Goal: Information Seeking & Learning: Find specific page/section

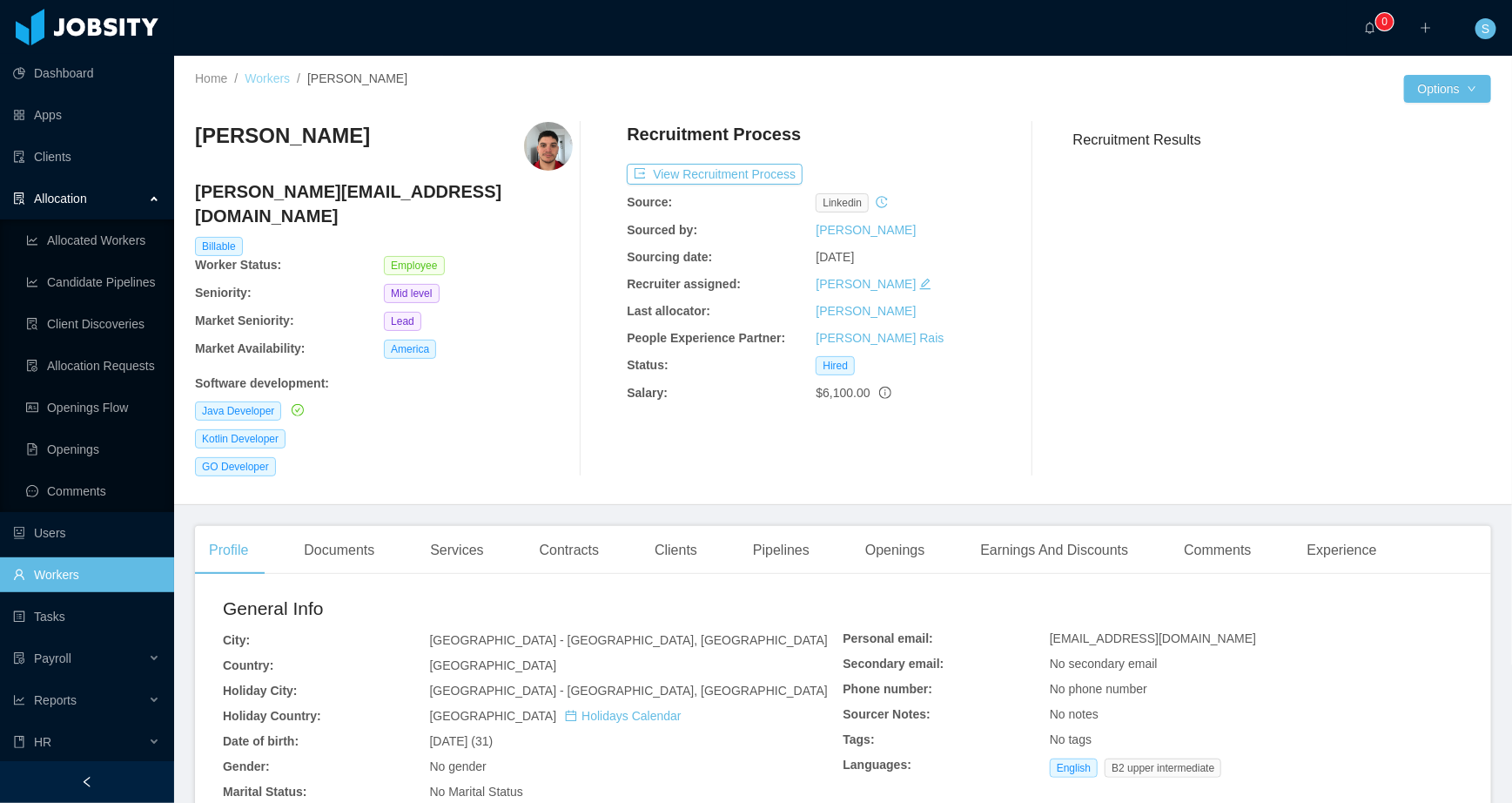
click at [265, 74] on link "Workers" at bounding box center [267, 78] width 45 height 14
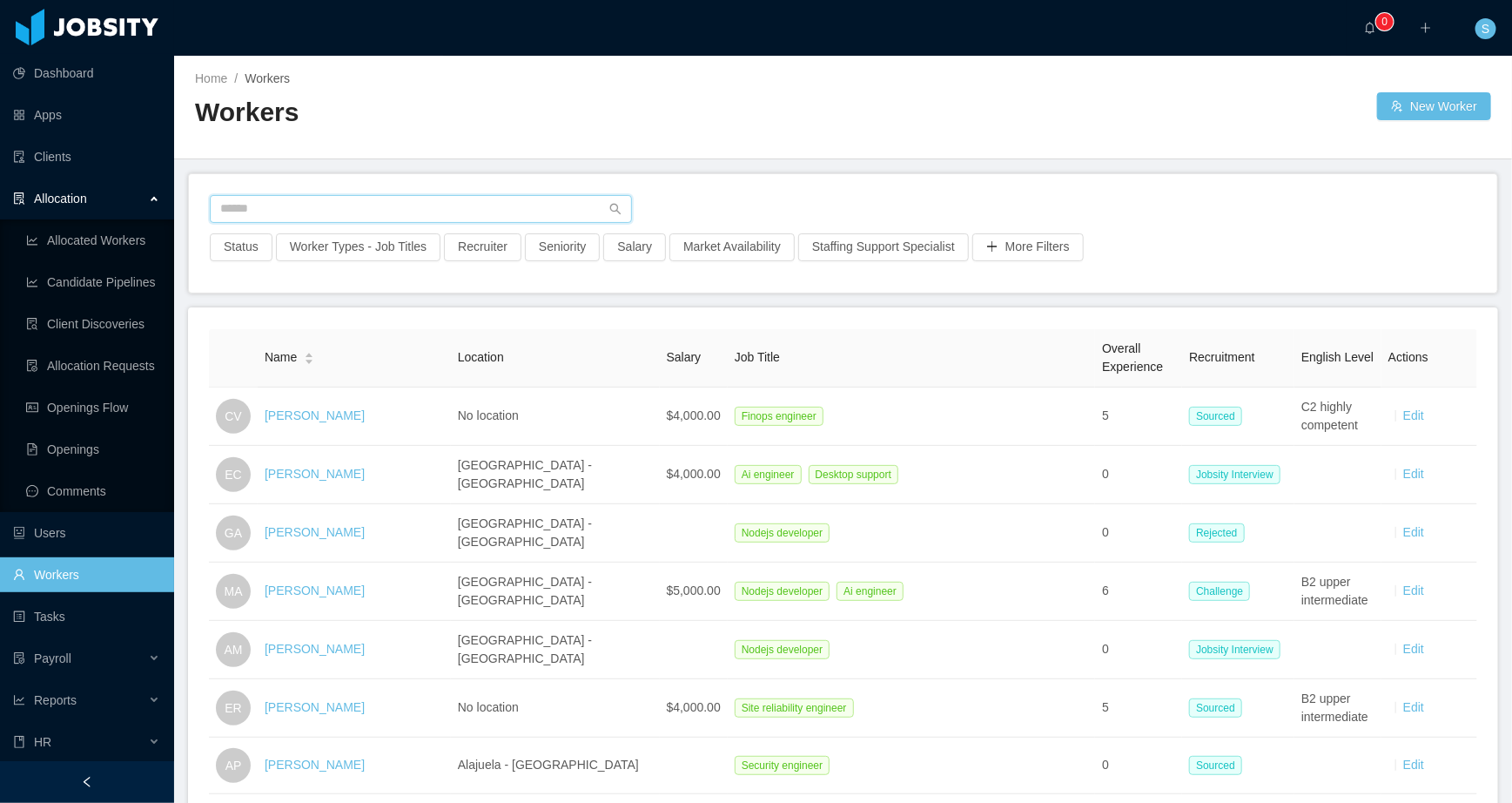
click at [272, 214] on input "text" at bounding box center [421, 209] width 423 height 28
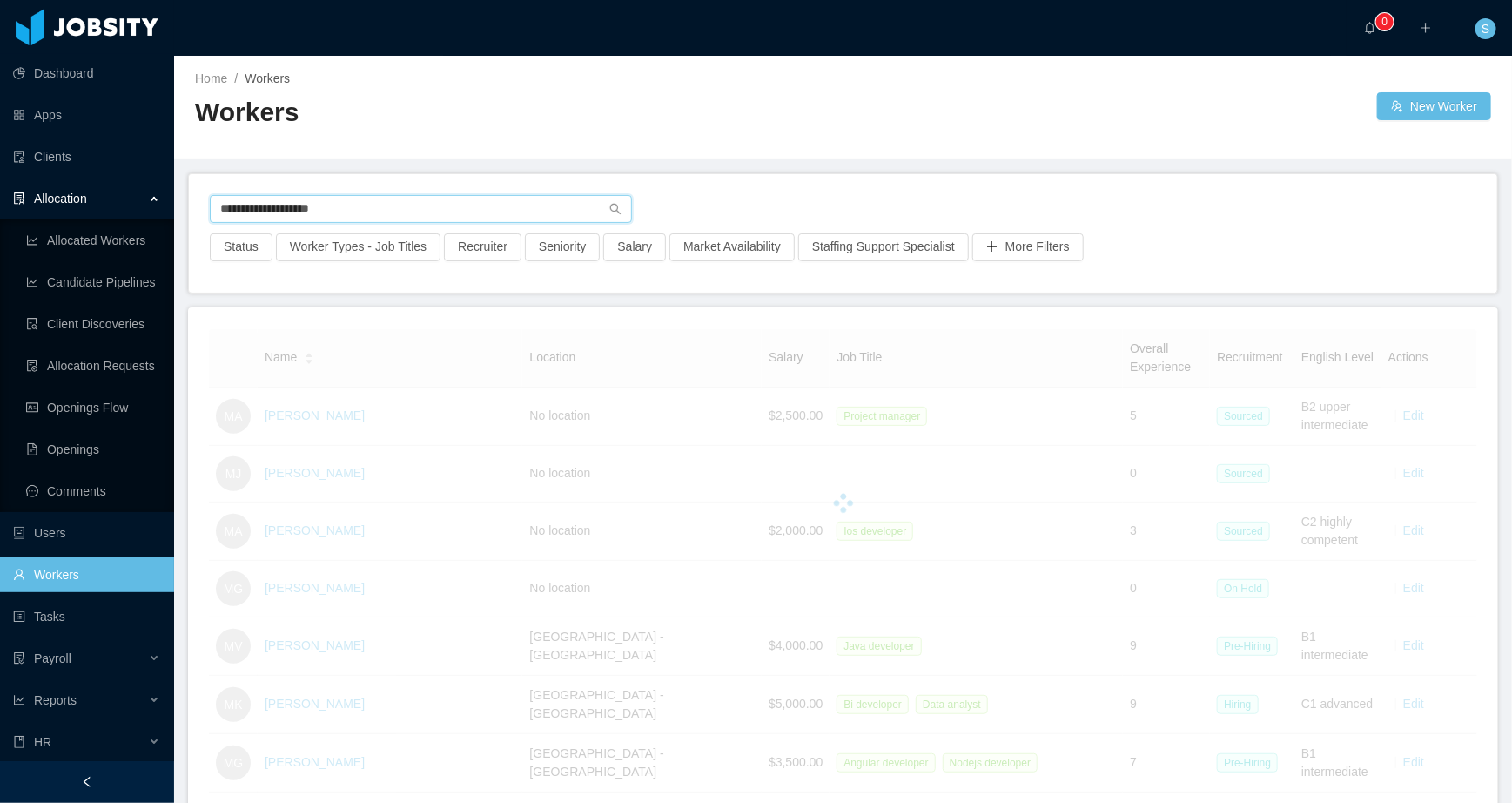
type input "**********"
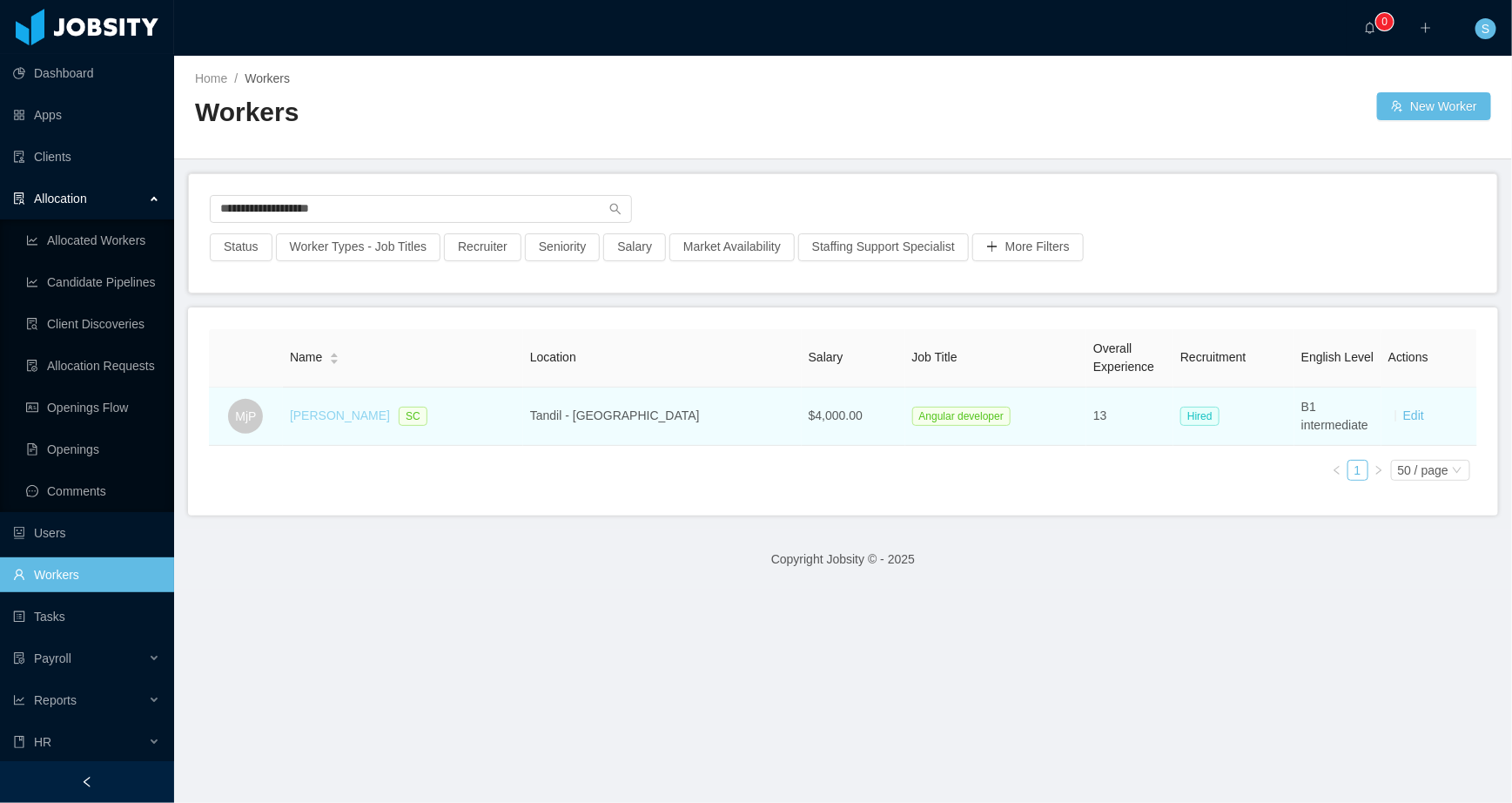
click at [352, 409] on link "Marcelo javier Prado" at bounding box center [339, 416] width 100 height 14
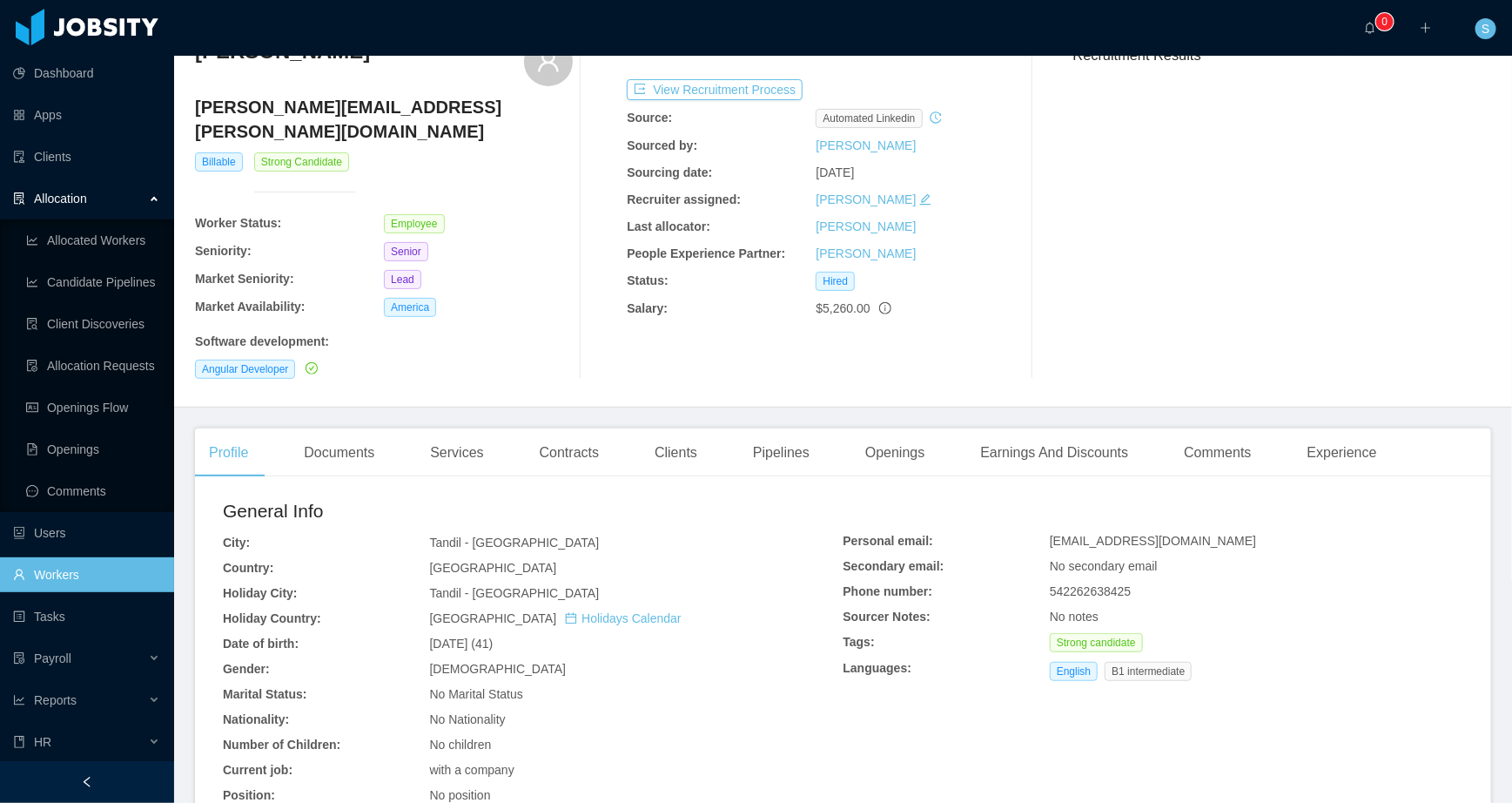
scroll to position [106, 0]
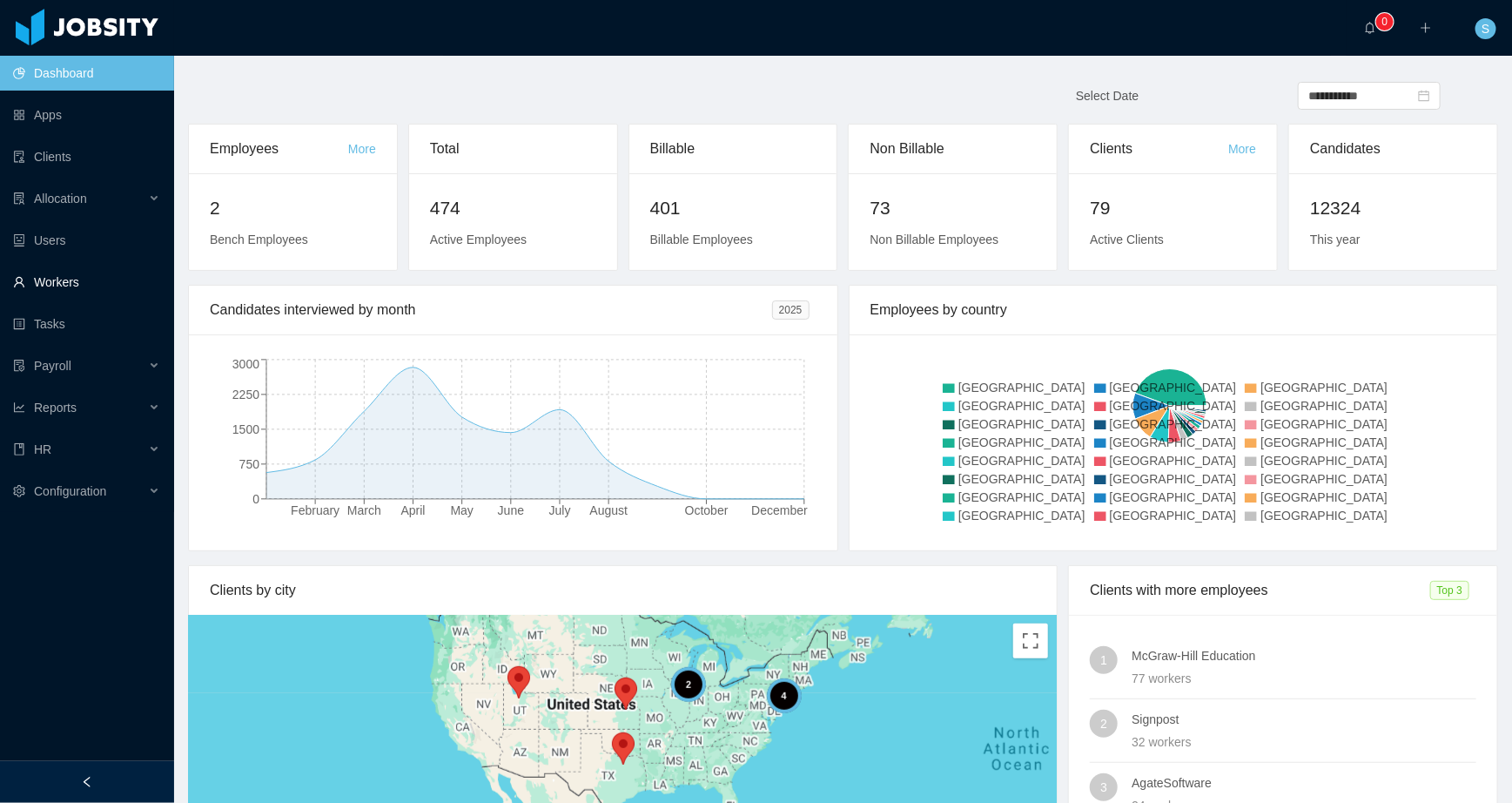
click at [68, 285] on link "Workers" at bounding box center [87, 282] width 147 height 35
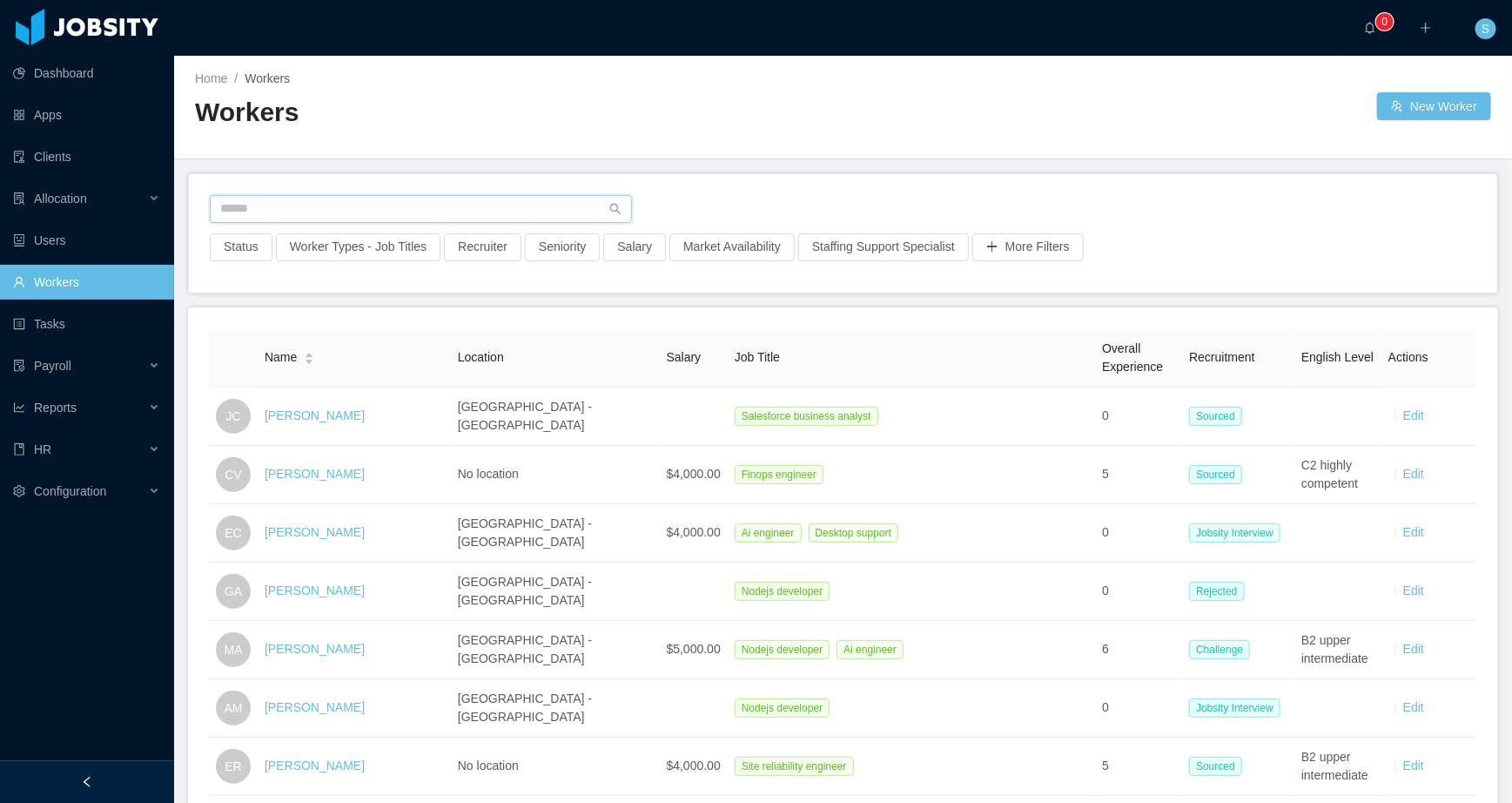
click at [339, 214] on input "text" at bounding box center [421, 209] width 423 height 28
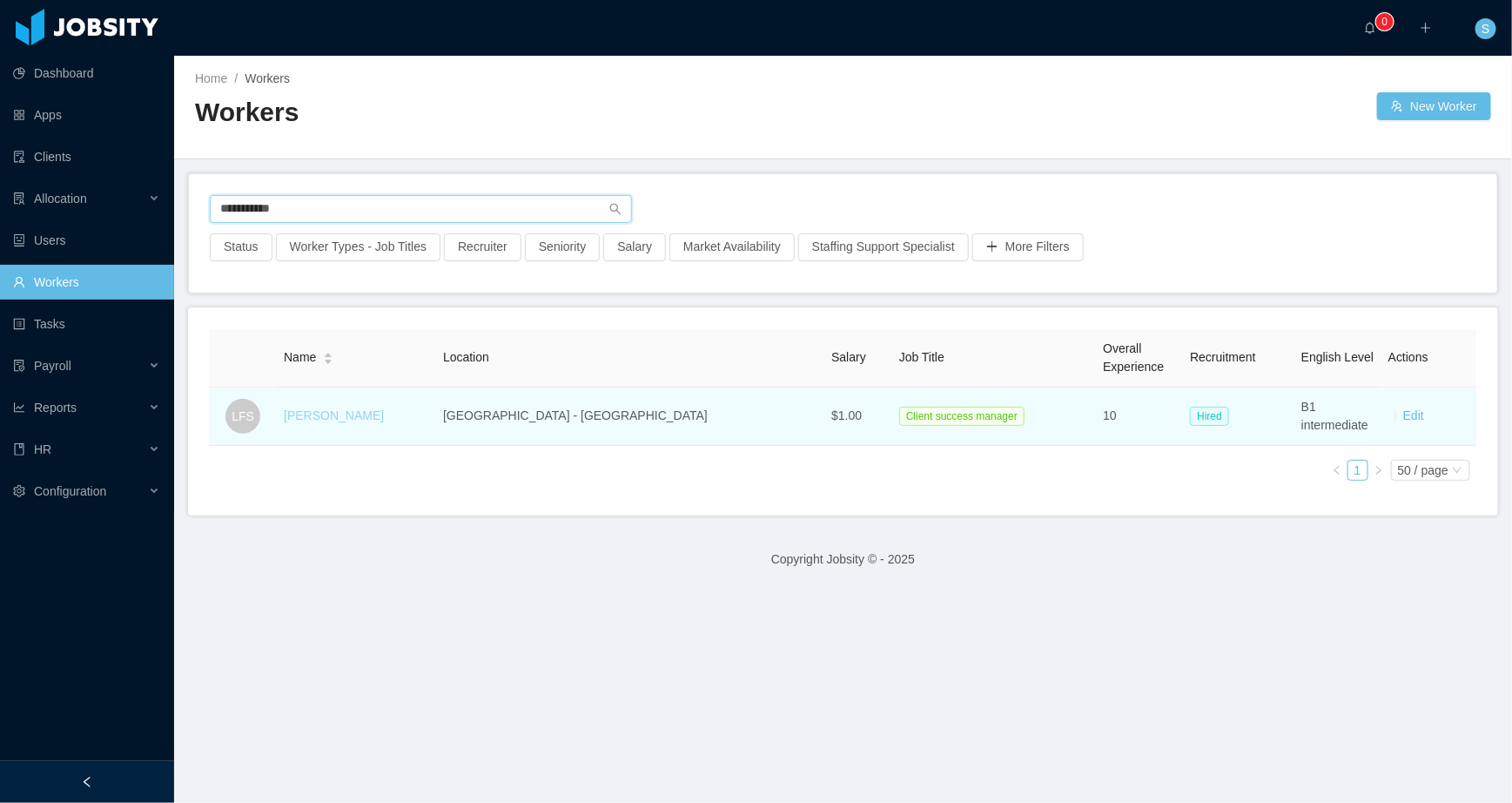
type input "**********"
click at [384, 415] on link "[PERSON_NAME]" at bounding box center [334, 416] width 100 height 14
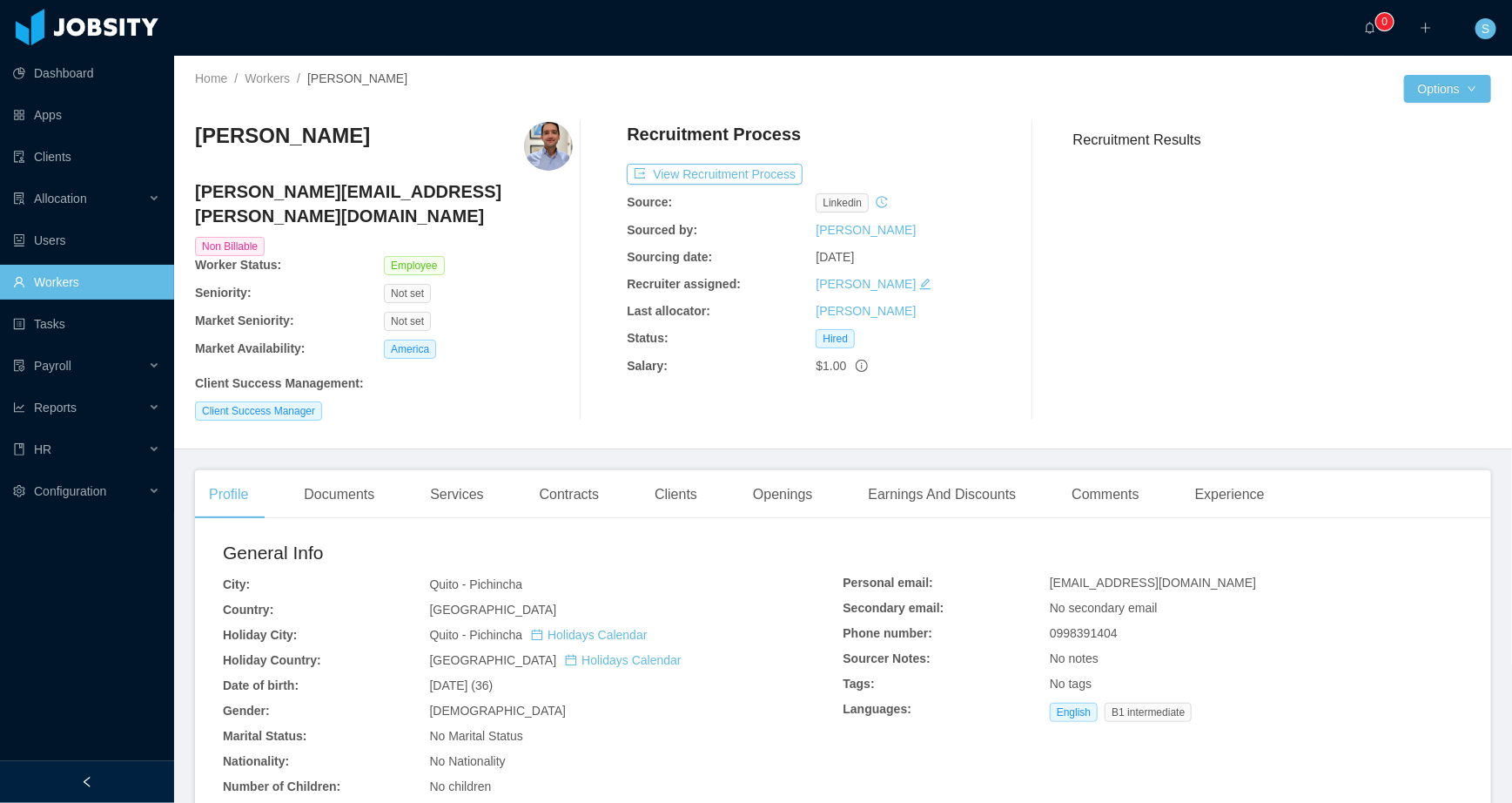
click at [65, 282] on link "Workers" at bounding box center [87, 282] width 147 height 35
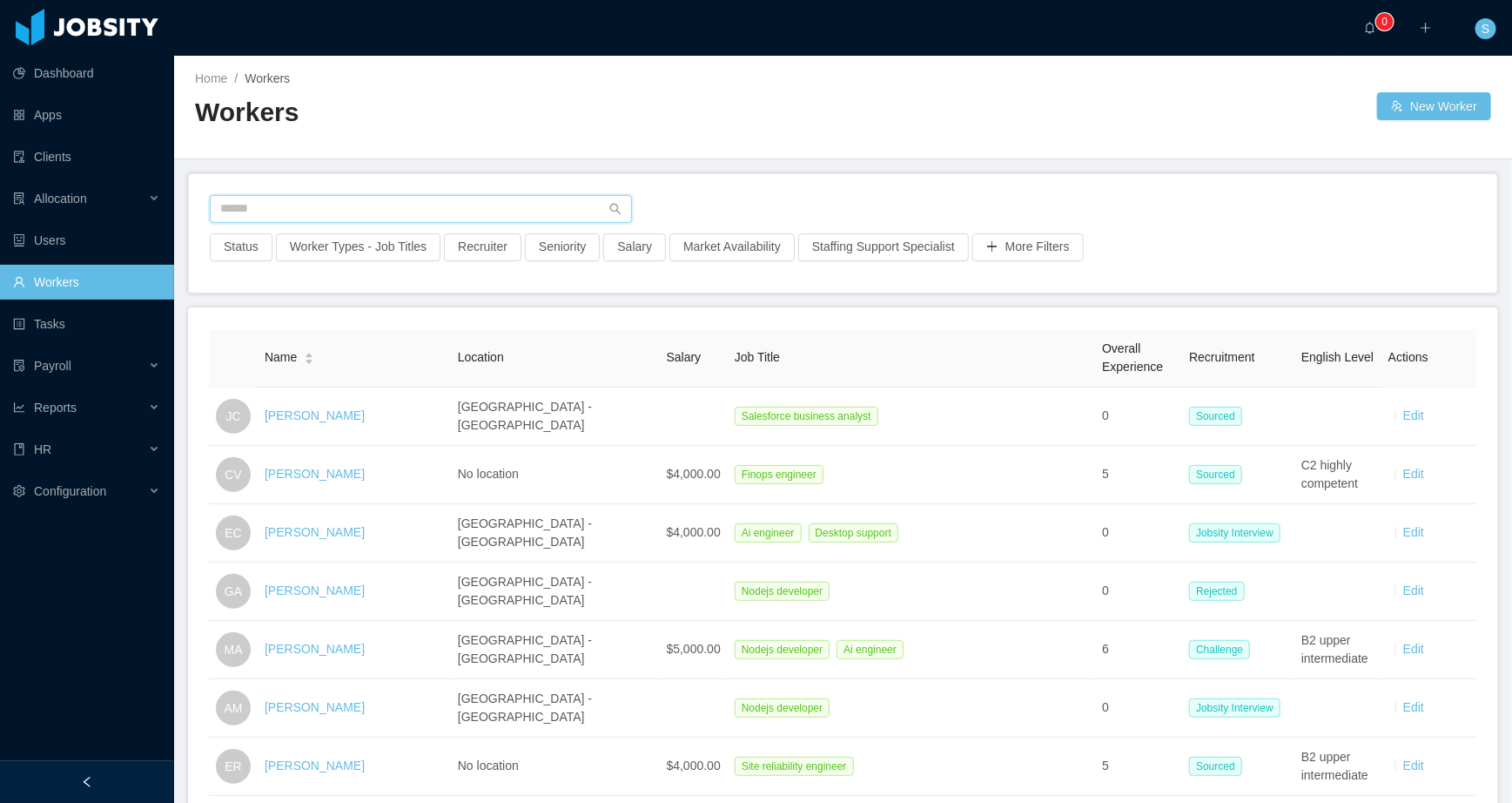
click at [330, 202] on input "text" at bounding box center [421, 209] width 423 height 28
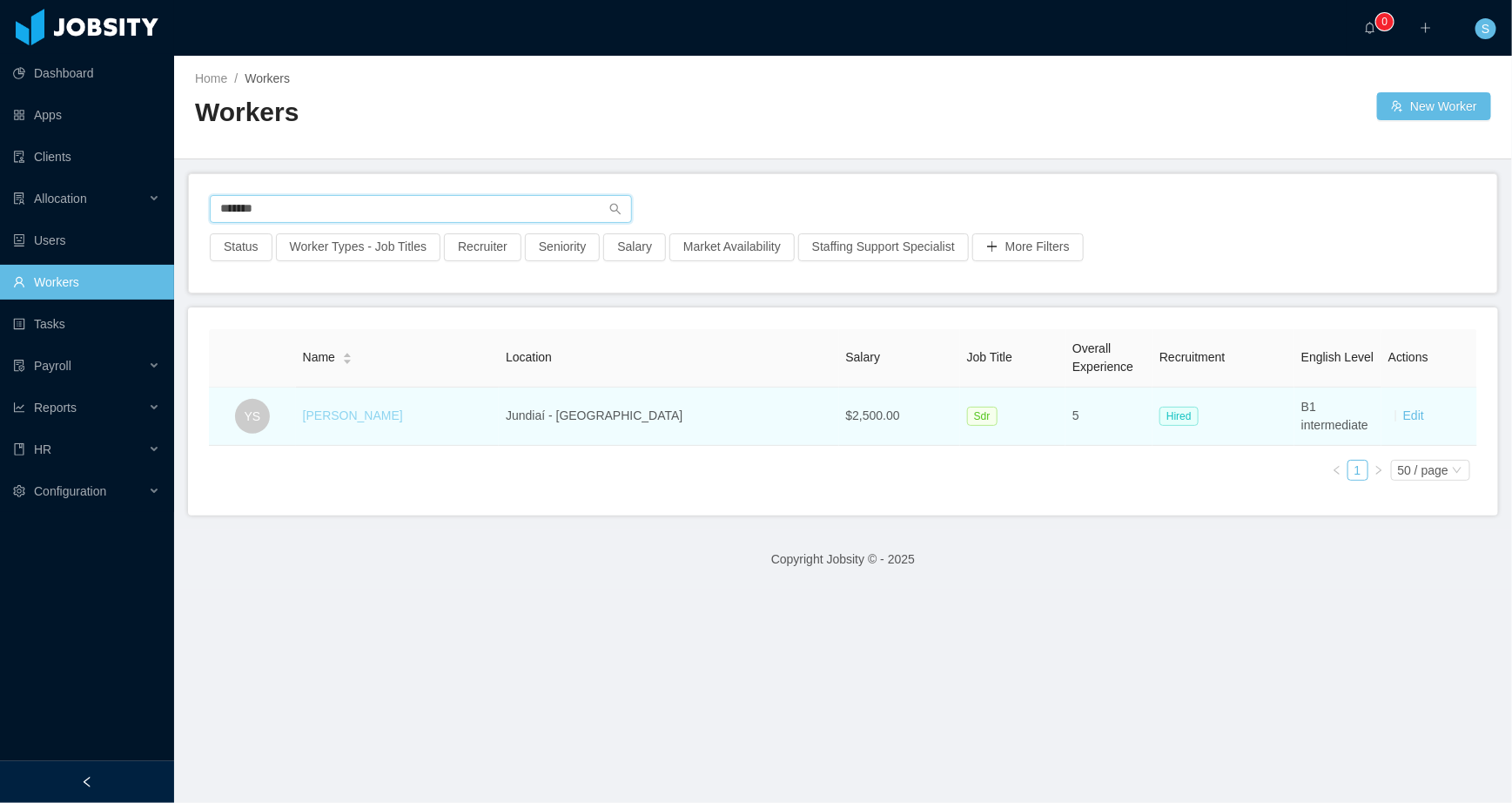
type input "*******"
click at [356, 419] on link "[PERSON_NAME]" at bounding box center [352, 416] width 100 height 14
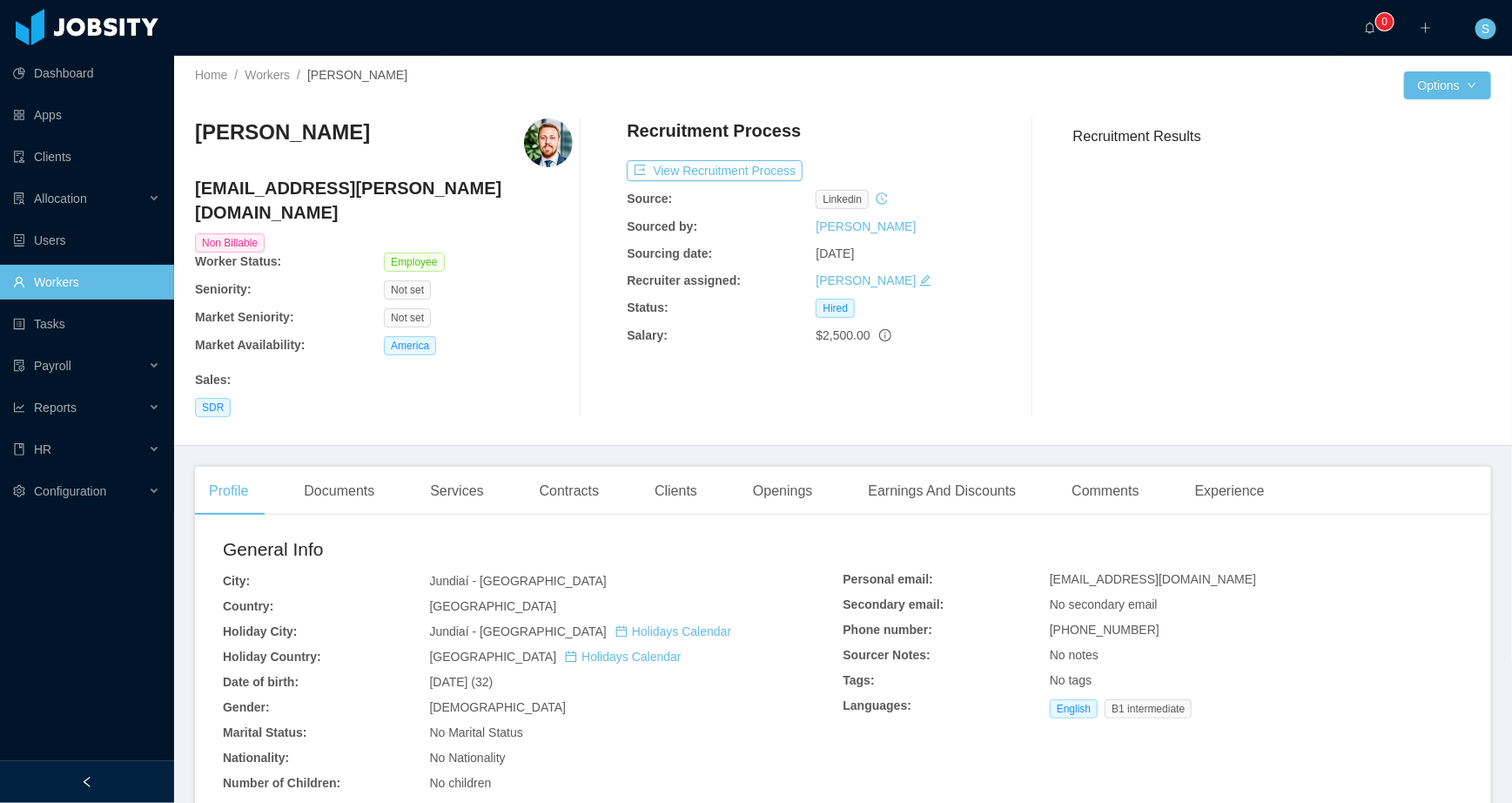
scroll to position [4, 0]
click at [46, 282] on link "Workers" at bounding box center [87, 282] width 147 height 35
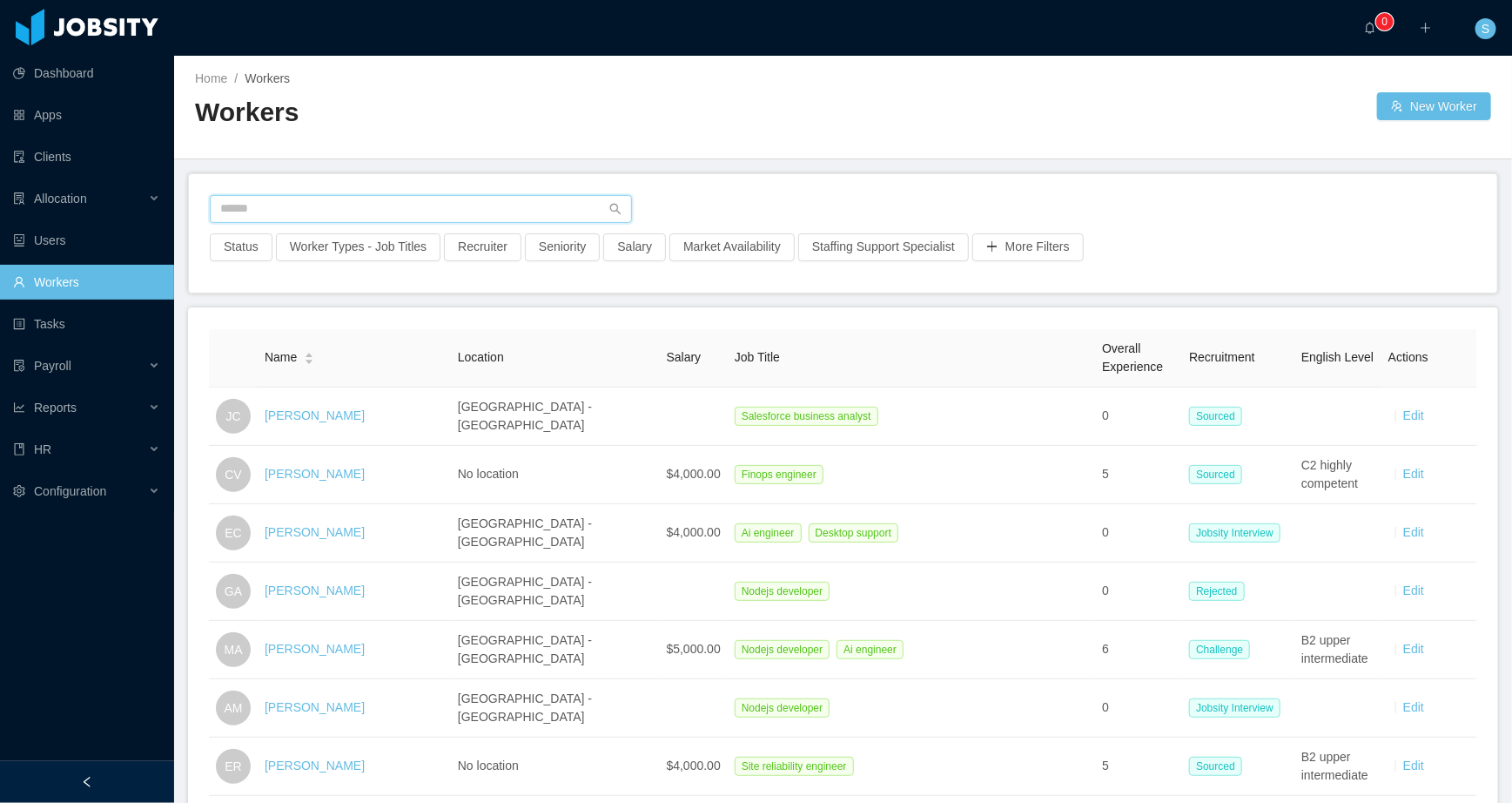
click at [325, 203] on input "text" at bounding box center [421, 209] width 423 height 28
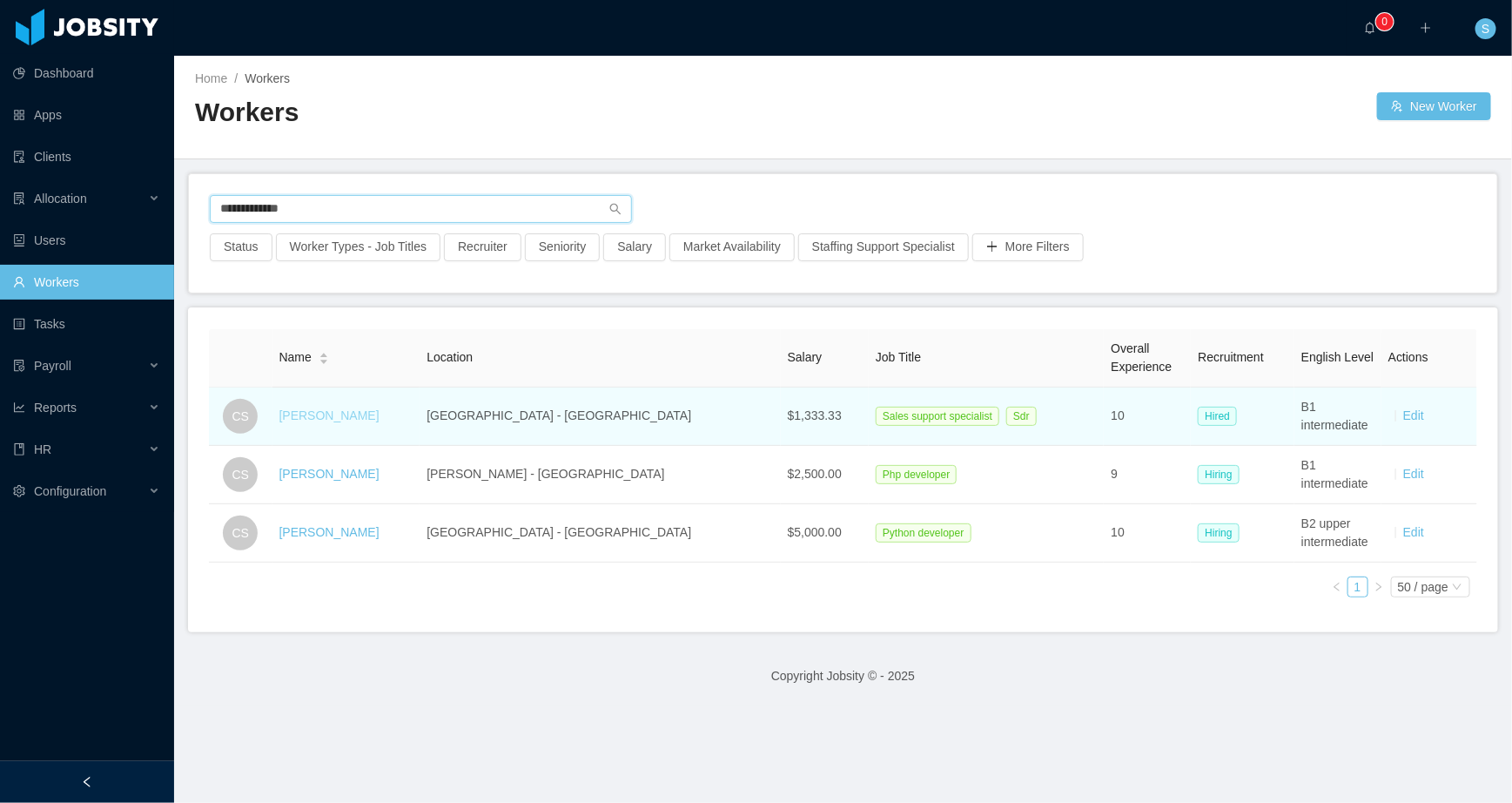
type input "**********"
click at [301, 414] on link "[PERSON_NAME]" at bounding box center [329, 416] width 100 height 14
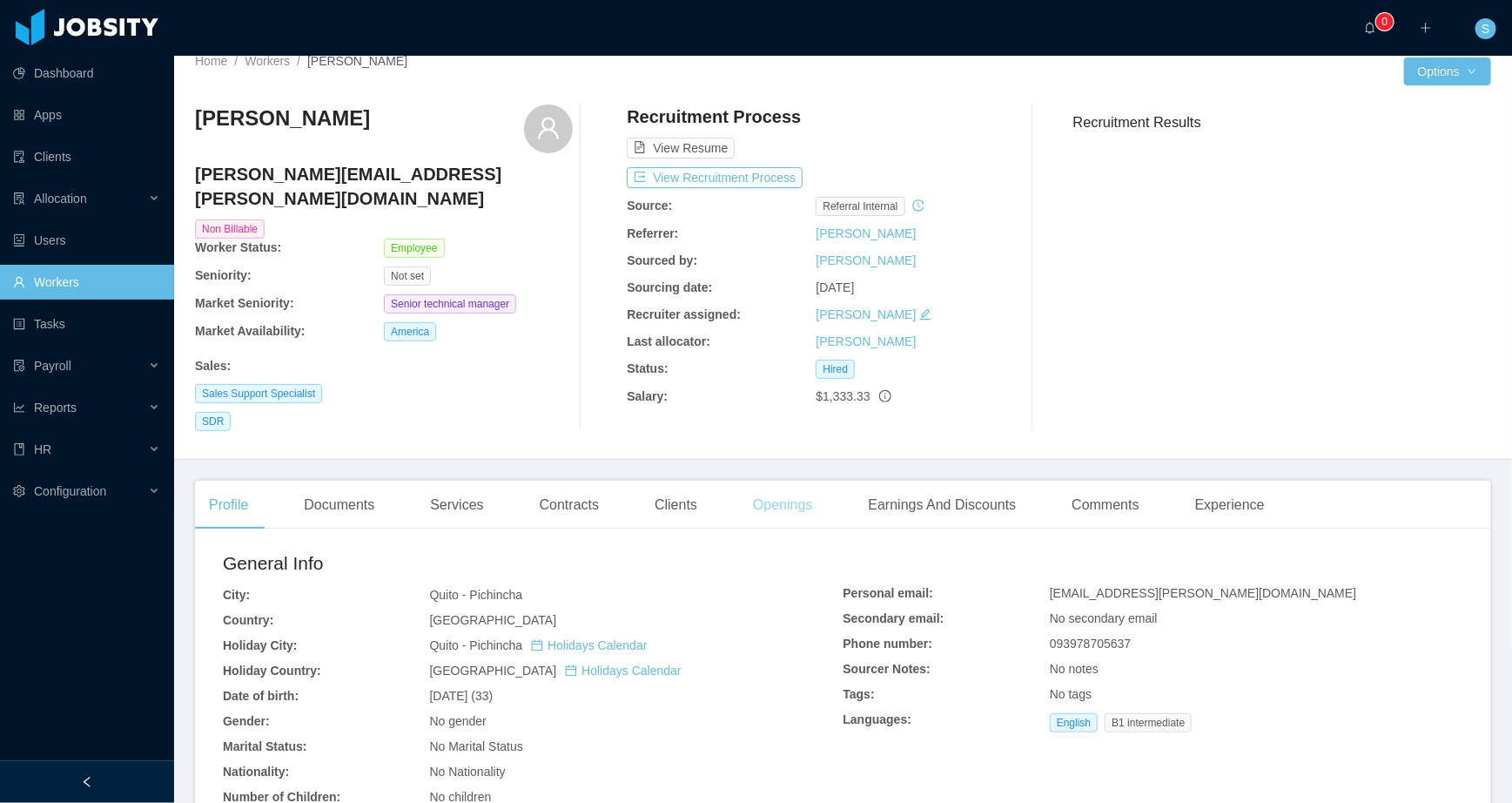
scroll to position [22, 0]
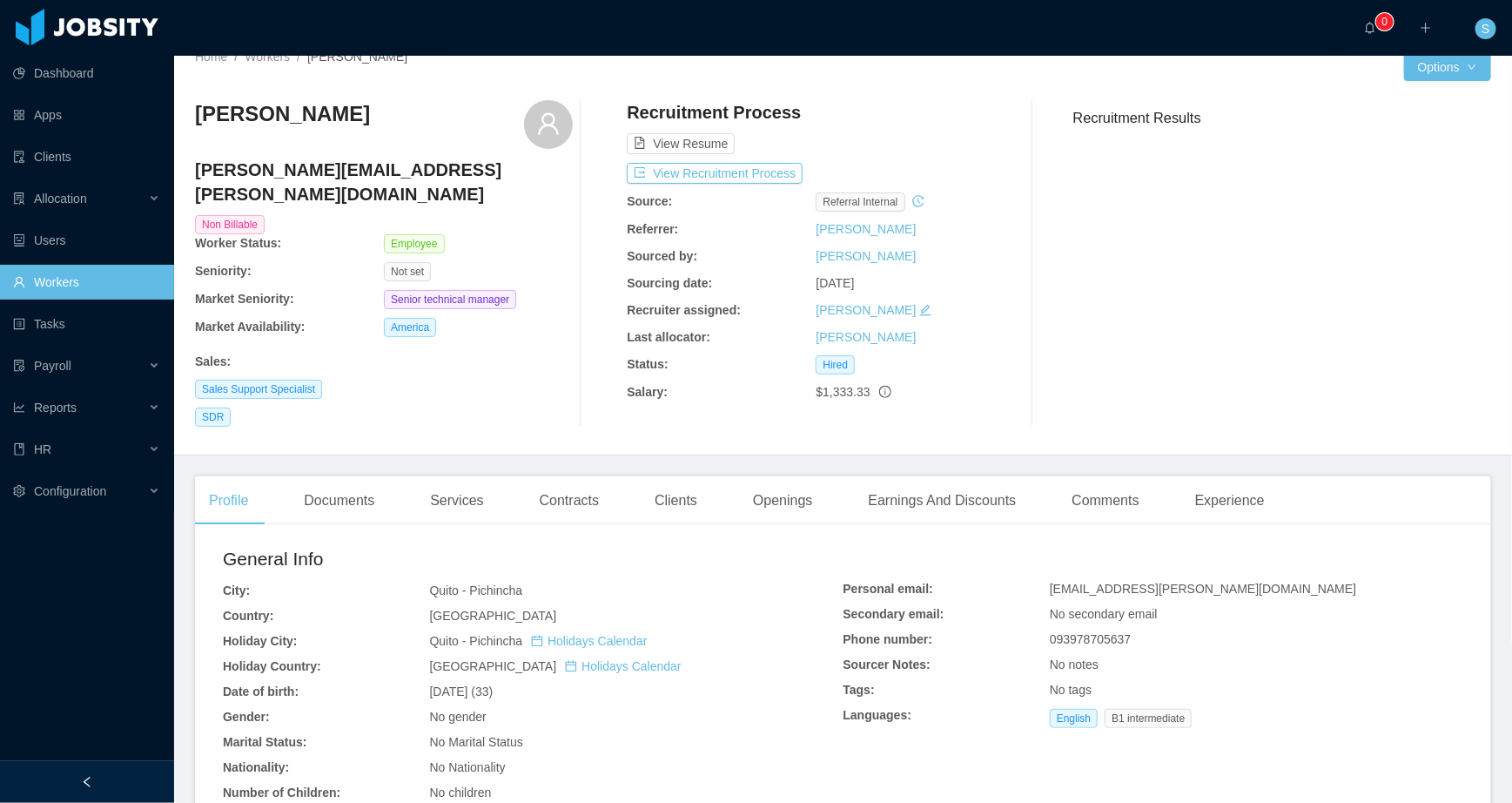
click at [76, 260] on ul "Dashboard Apps Clients Allocation Users Workers Tasks Payroll Reports HR Config…" at bounding box center [87, 282] width 174 height 460
click at [74, 280] on link "Workers" at bounding box center [87, 282] width 147 height 35
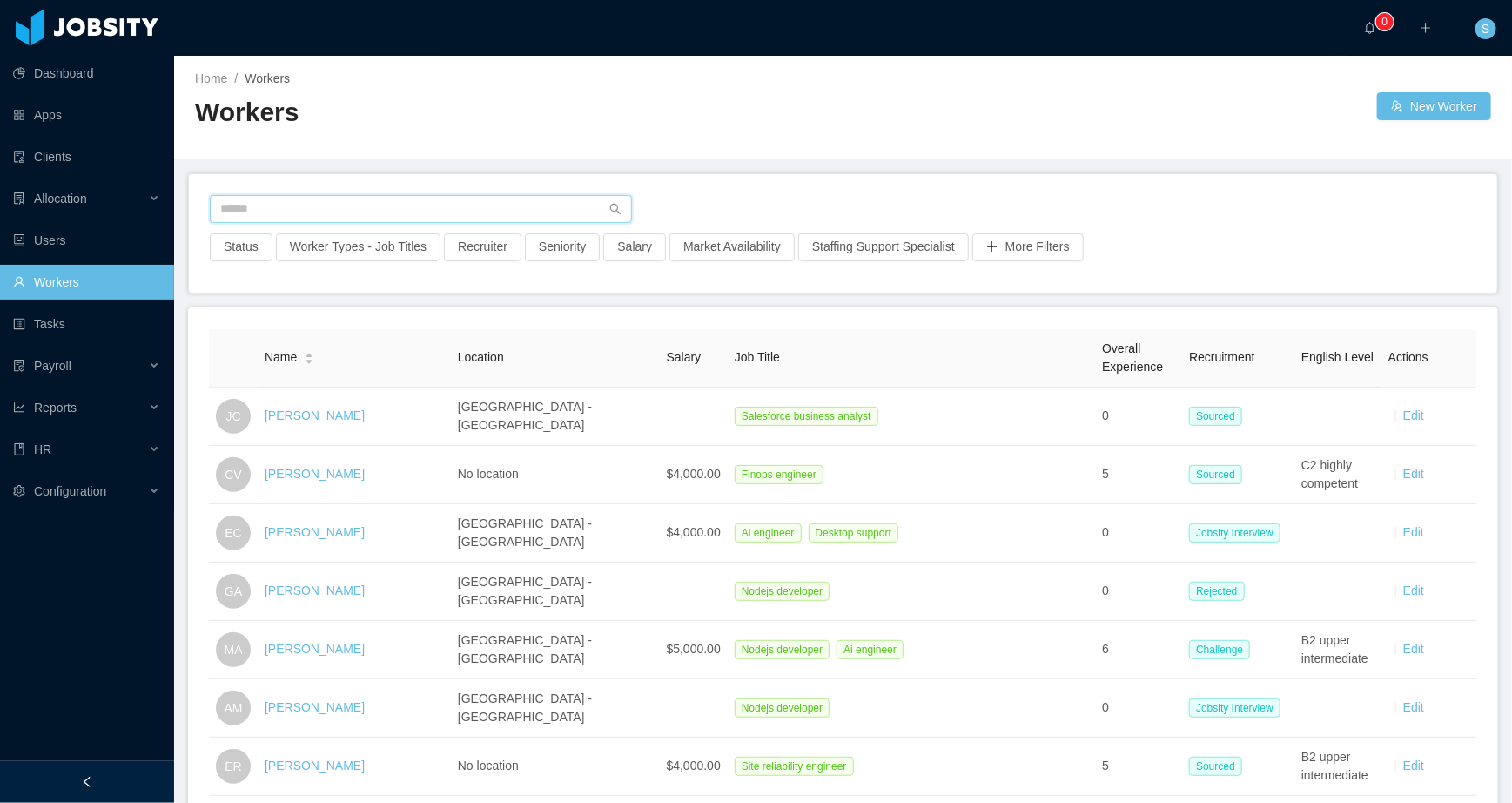
click at [331, 210] on input "text" at bounding box center [421, 209] width 423 height 28
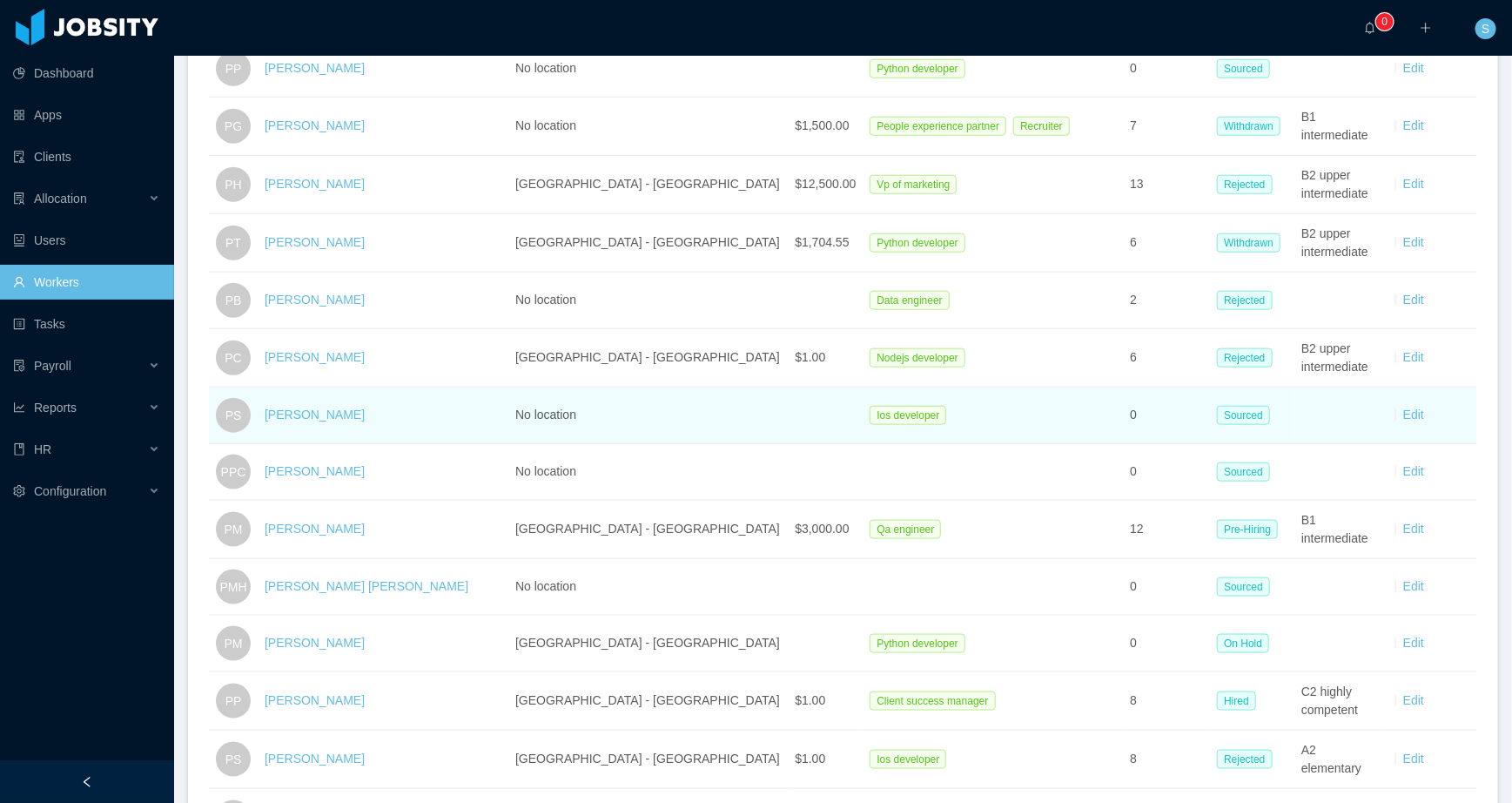
scroll to position [705, 0]
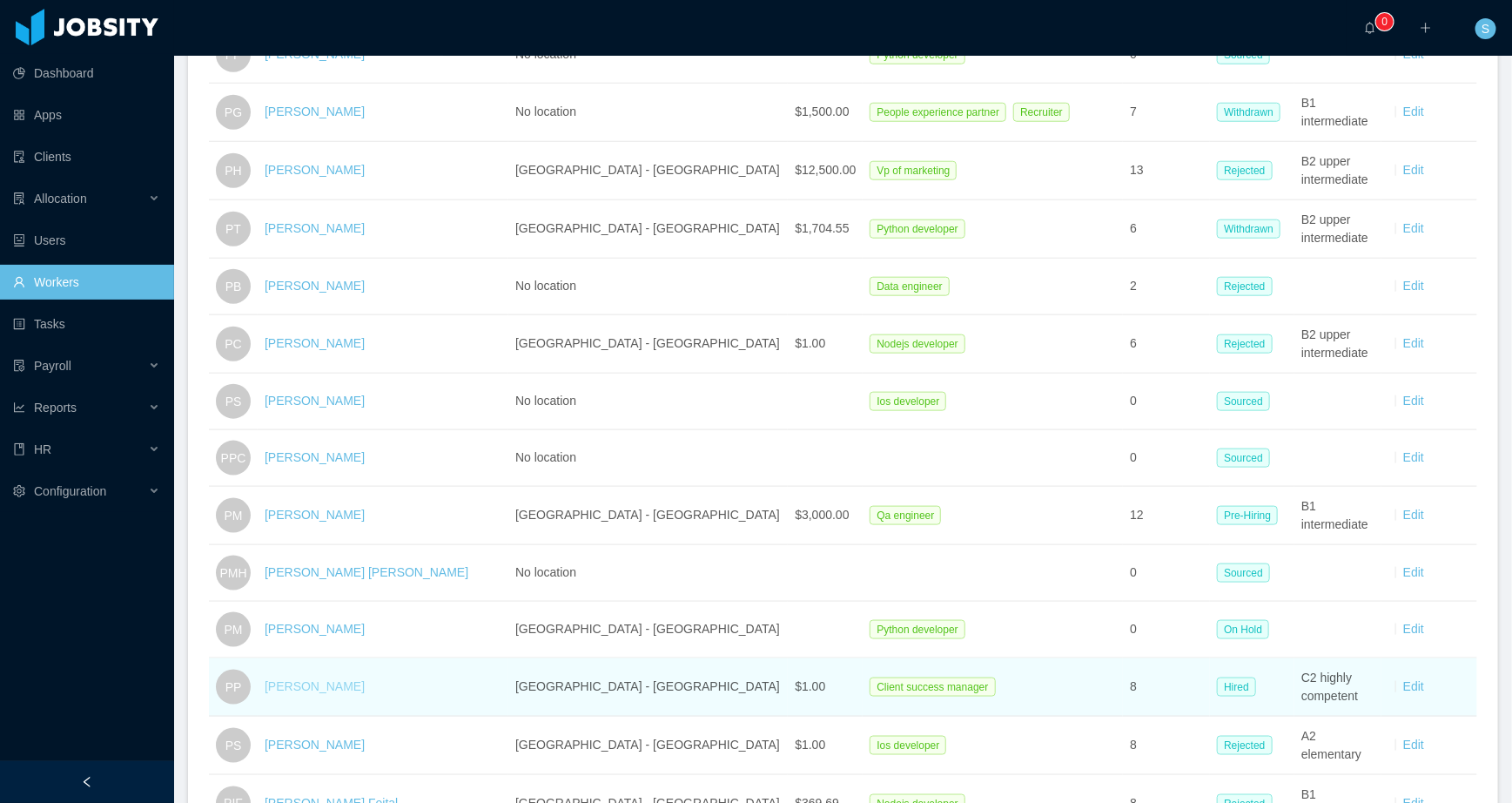
type input "********"
click at [322, 680] on link "[PERSON_NAME]" at bounding box center [314, 687] width 100 height 14
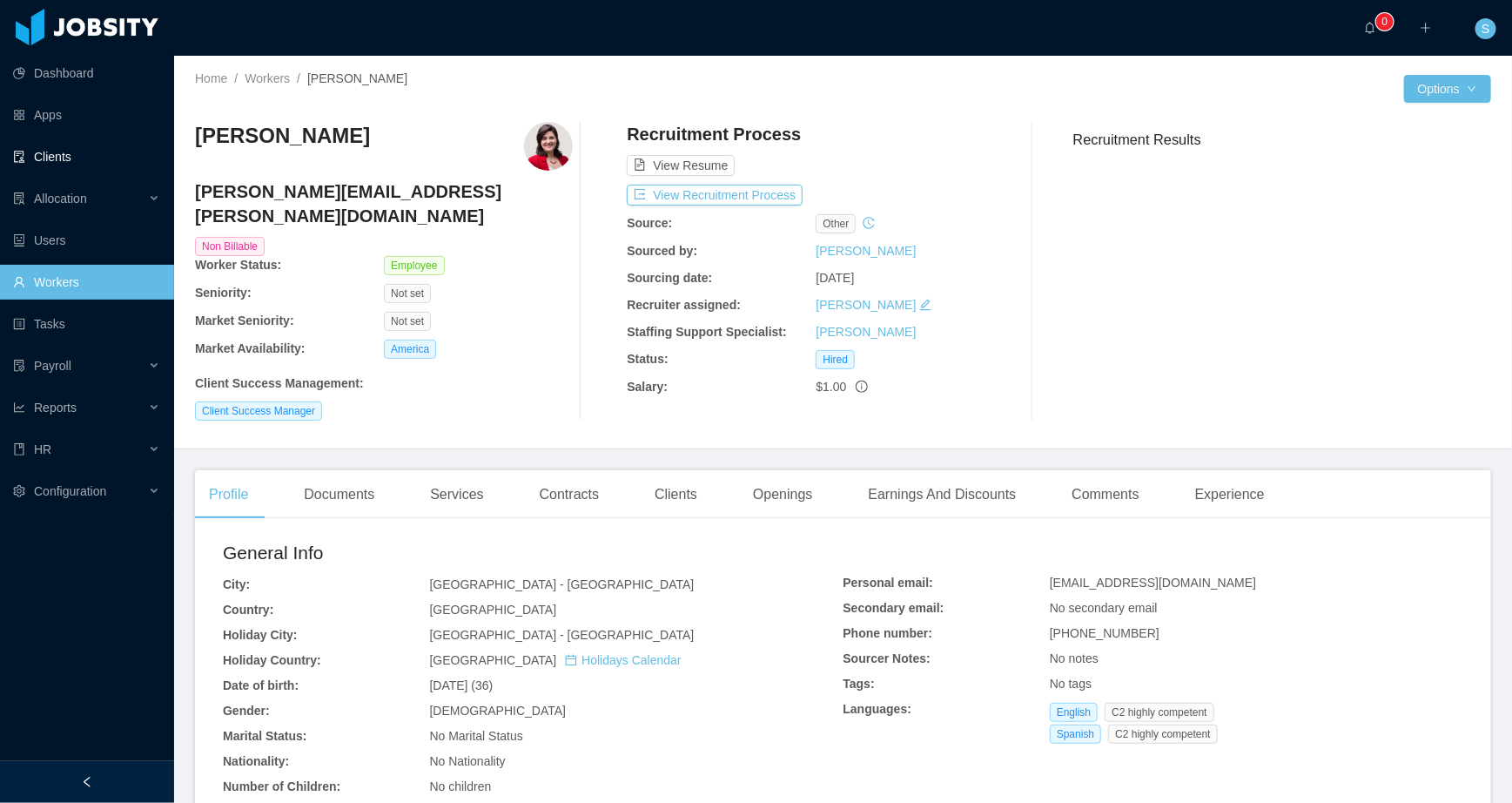
click at [64, 156] on link "Clients" at bounding box center [87, 156] width 147 height 35
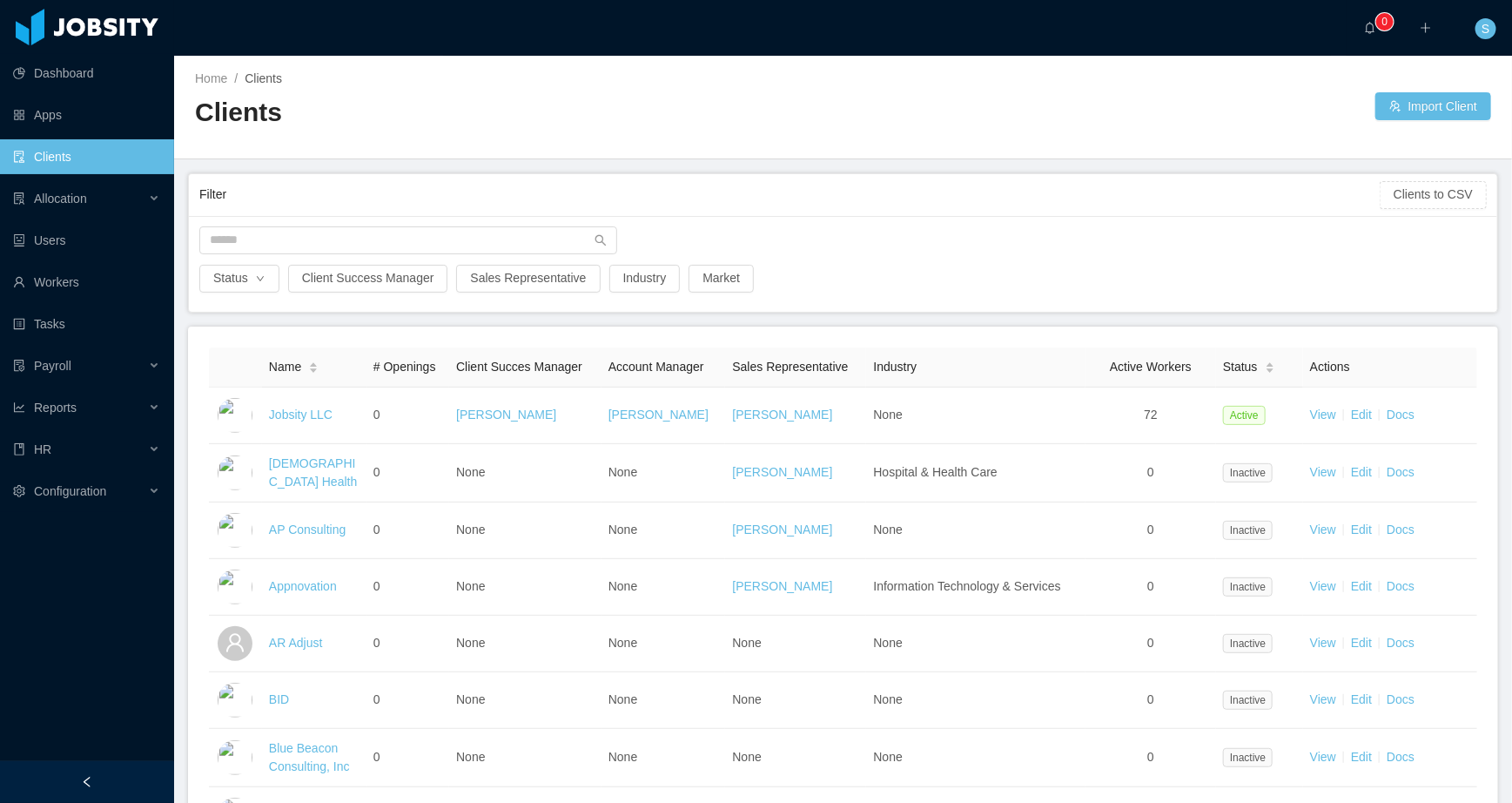
click at [459, 254] on div at bounding box center [843, 245] width 1305 height 38
click at [458, 242] on input "text" at bounding box center [408, 240] width 418 height 28
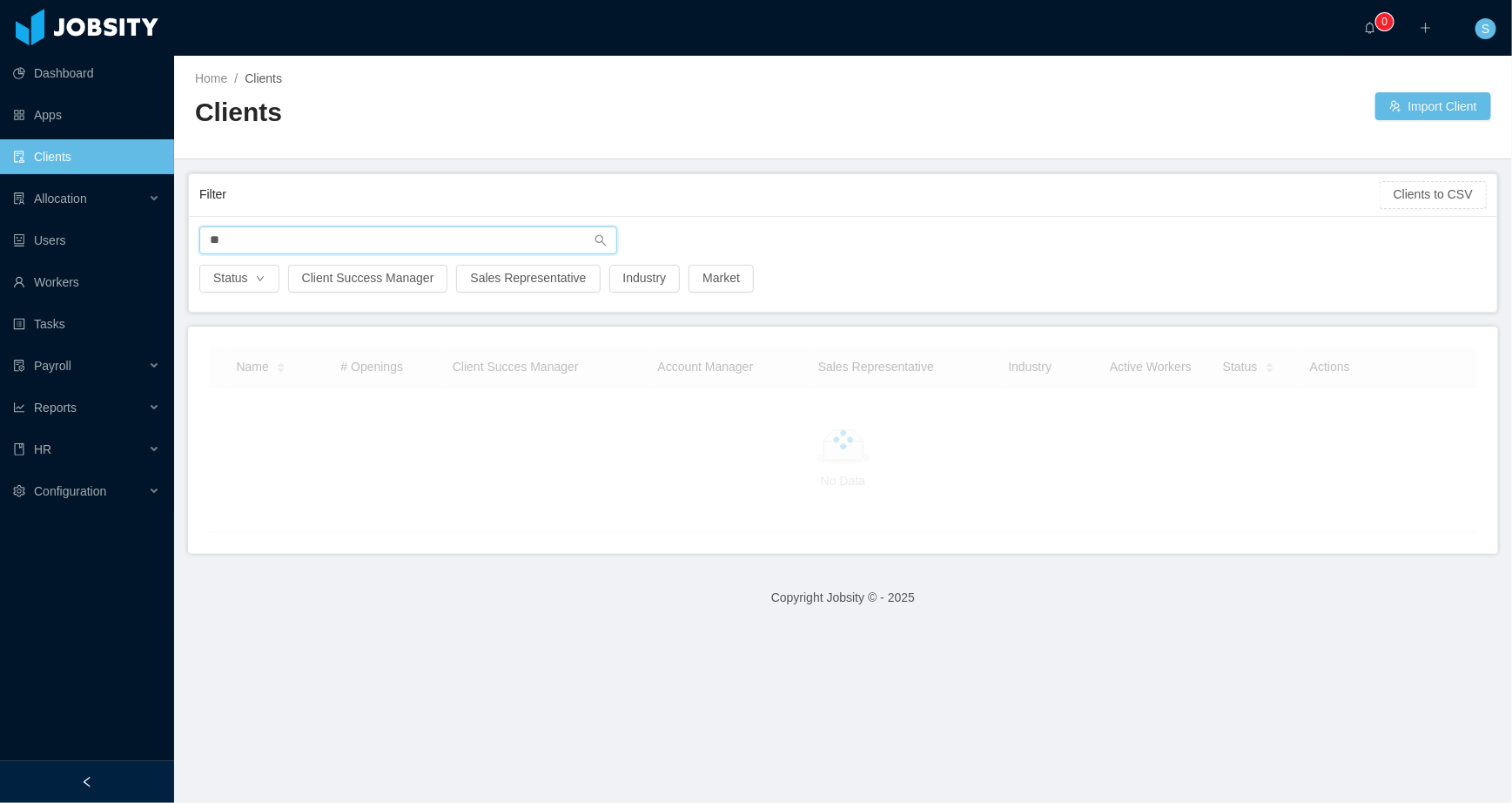
type input "*"
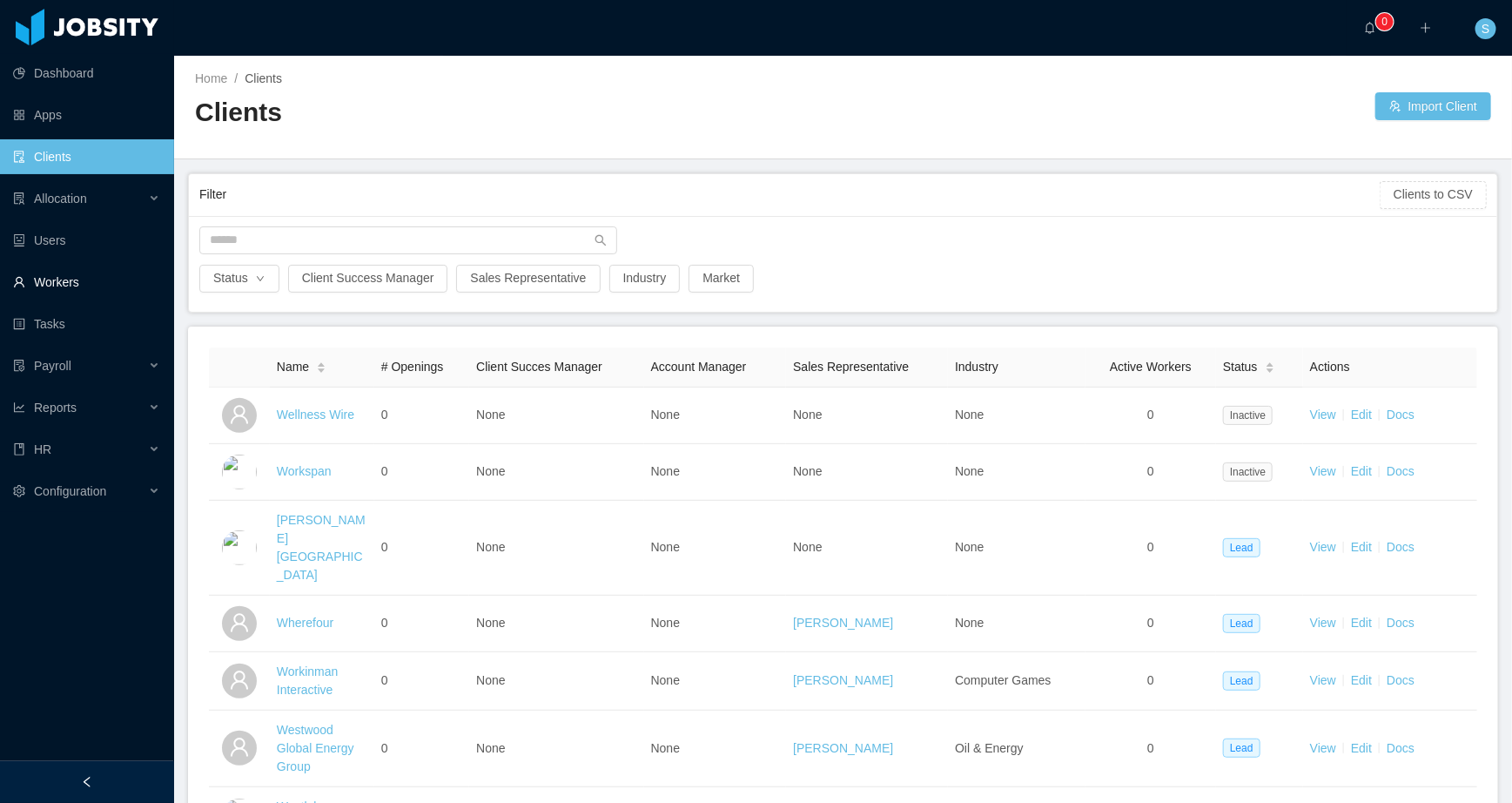
click at [65, 276] on link "Workers" at bounding box center [87, 282] width 147 height 35
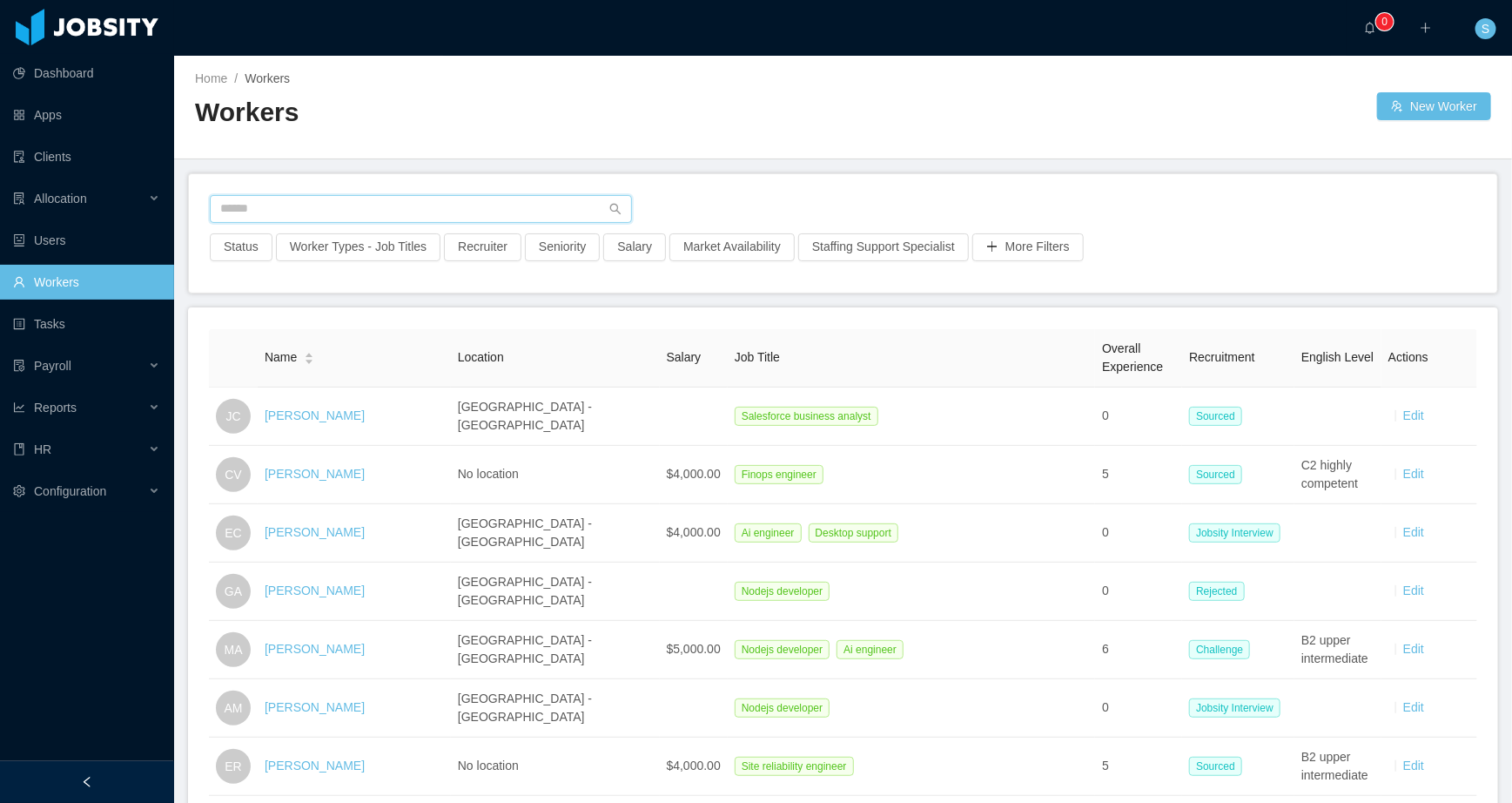
click at [297, 203] on input "text" at bounding box center [421, 209] width 423 height 28
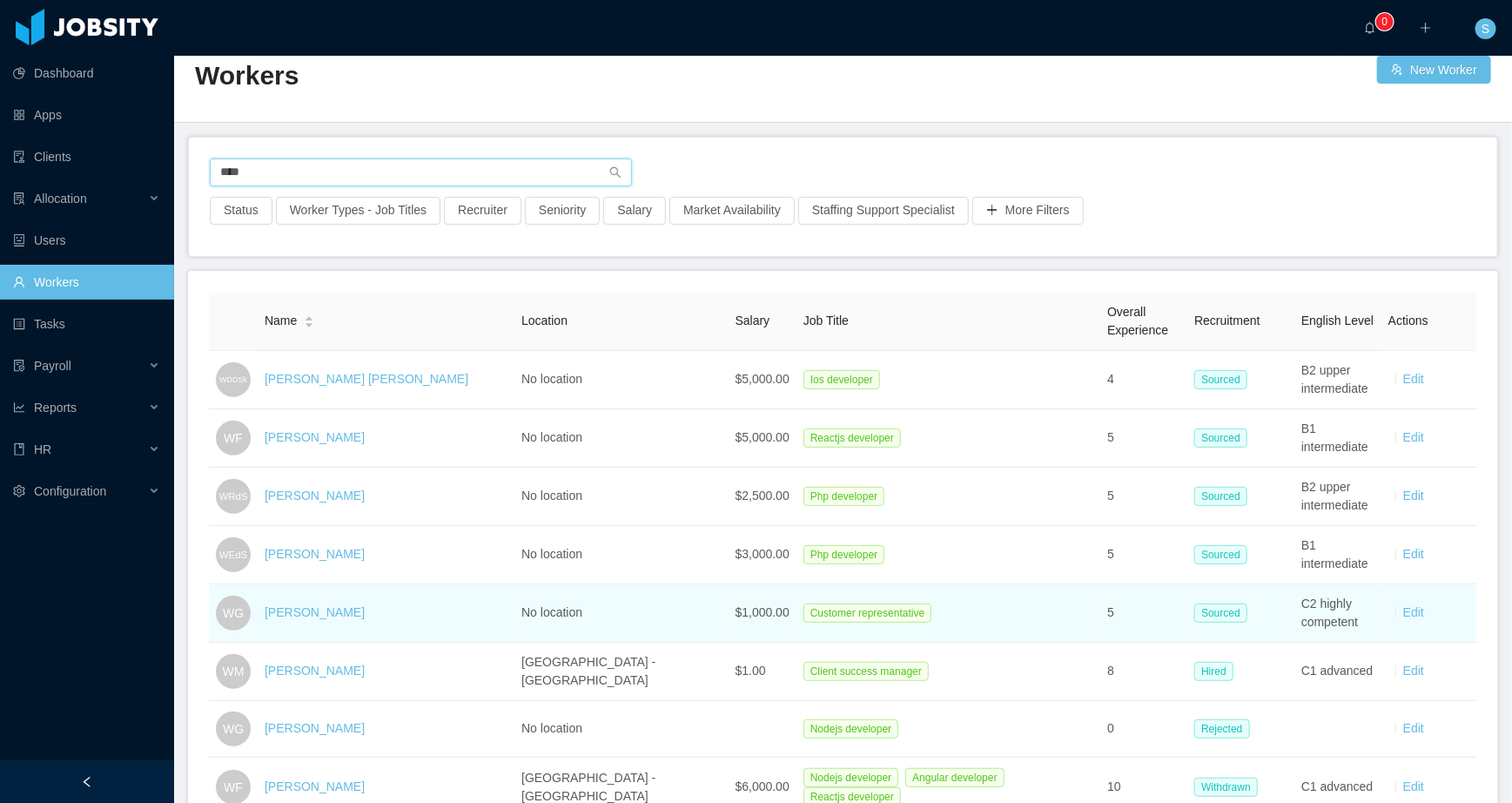
scroll to position [131, 0]
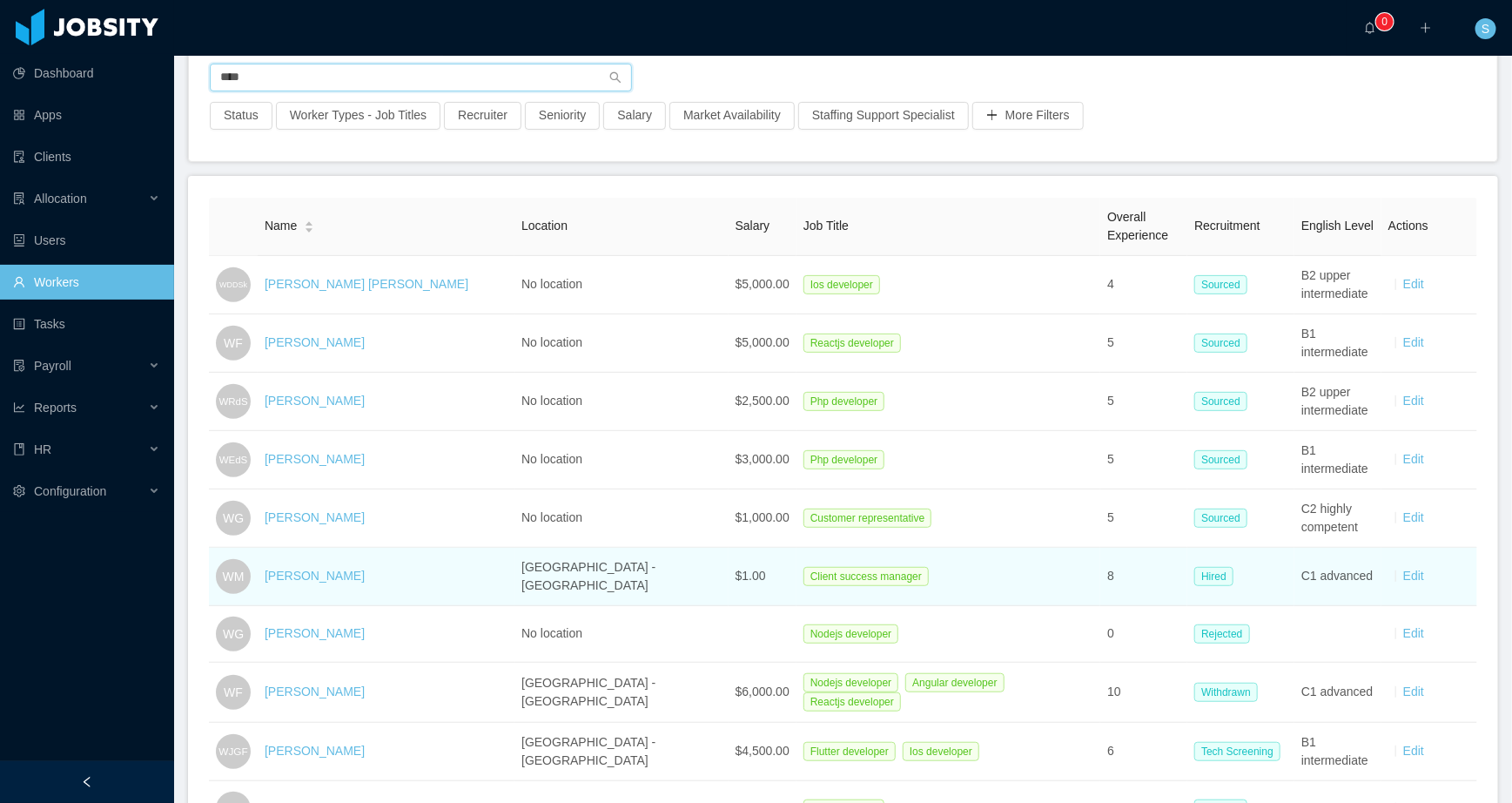
type input "****"
click at [326, 584] on td "[PERSON_NAME]" at bounding box center [385, 577] width 257 height 59
click at [336, 571] on link "[PERSON_NAME]" at bounding box center [314, 576] width 100 height 14
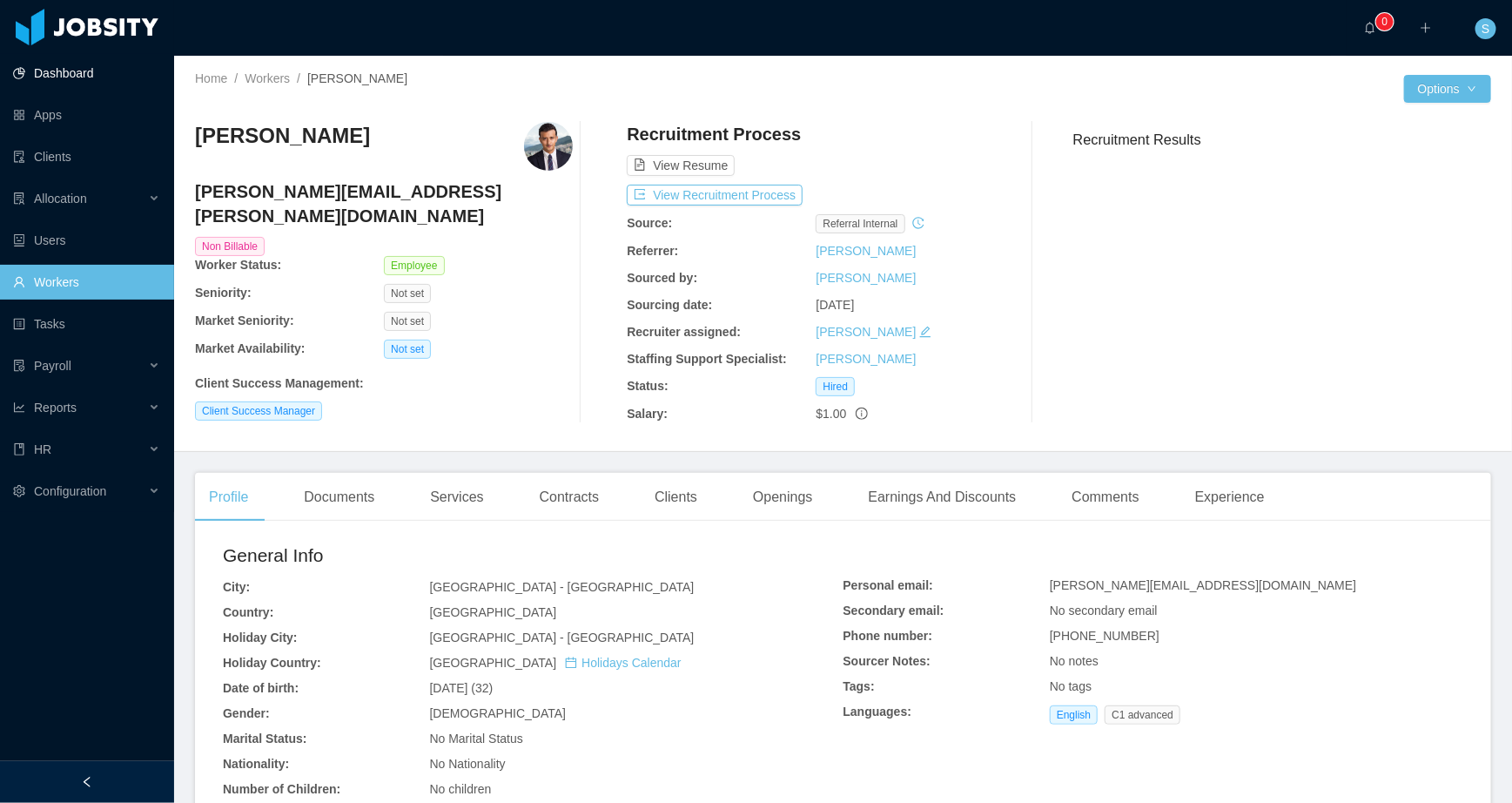
click at [69, 76] on link "Dashboard" at bounding box center [87, 73] width 147 height 35
